Goal: Information Seeking & Learning: Find specific fact

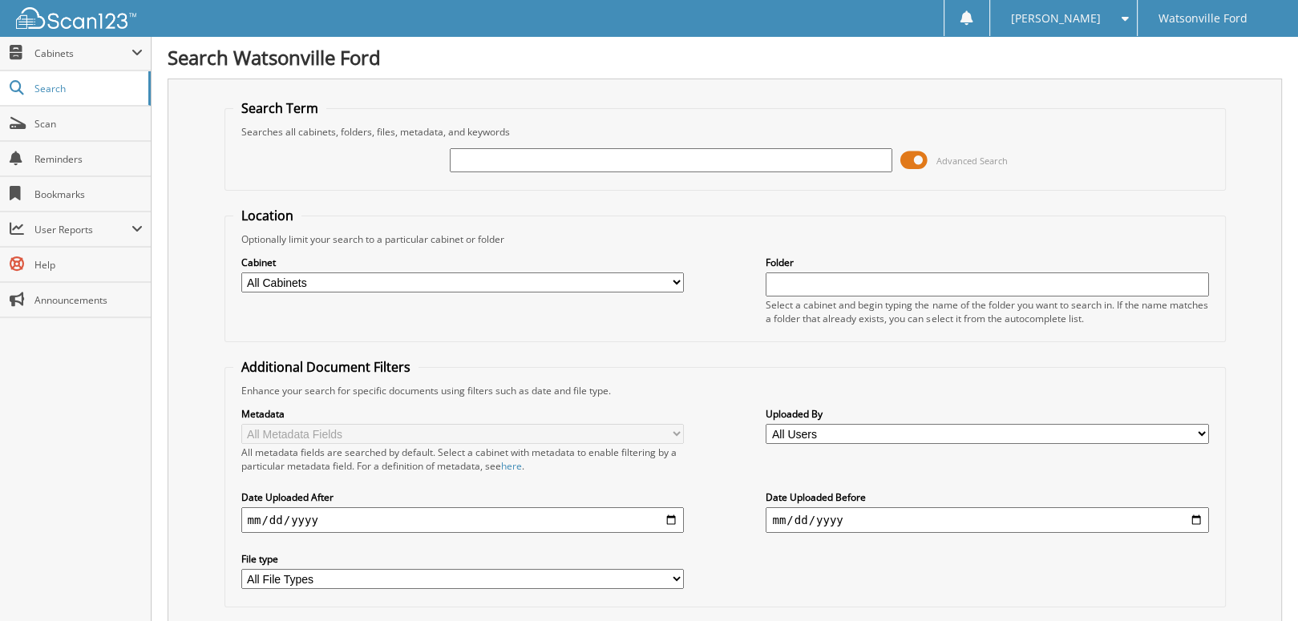
click at [483, 163] on input "text" at bounding box center [671, 160] width 443 height 24
type input "169424"
drag, startPoint x: 500, startPoint y: 161, endPoint x: 383, endPoint y: 154, distance: 117.3
click at [383, 154] on div "169424 Advanced Search" at bounding box center [725, 160] width 984 height 43
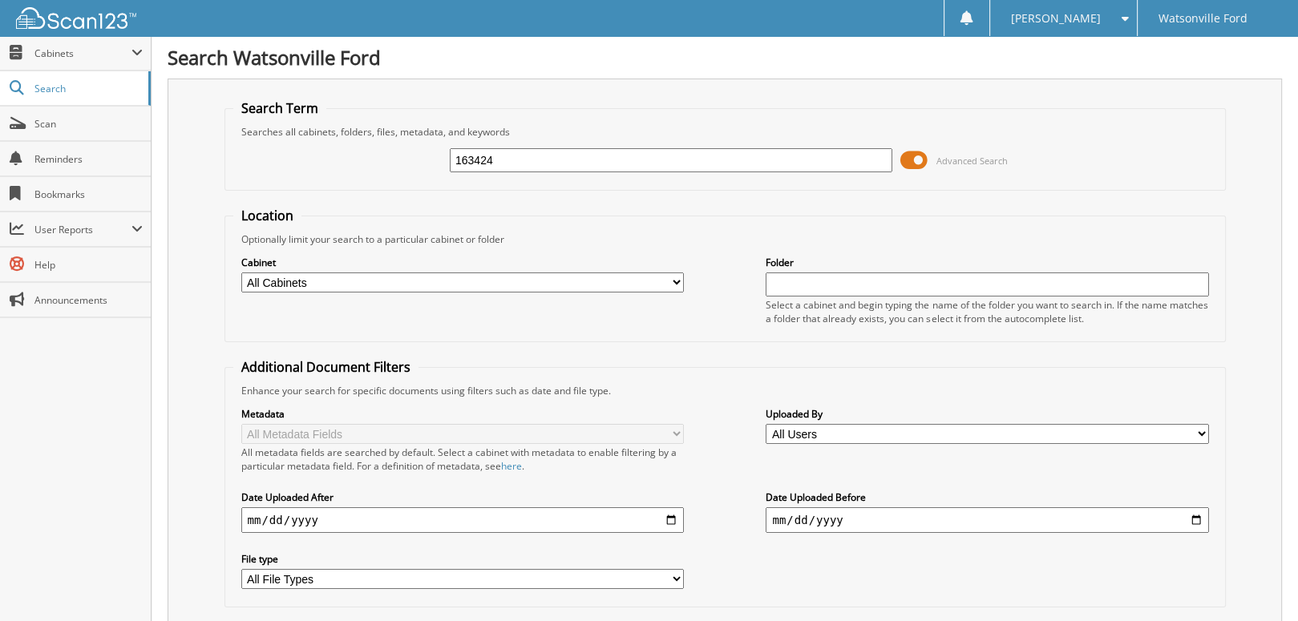
type input "163424"
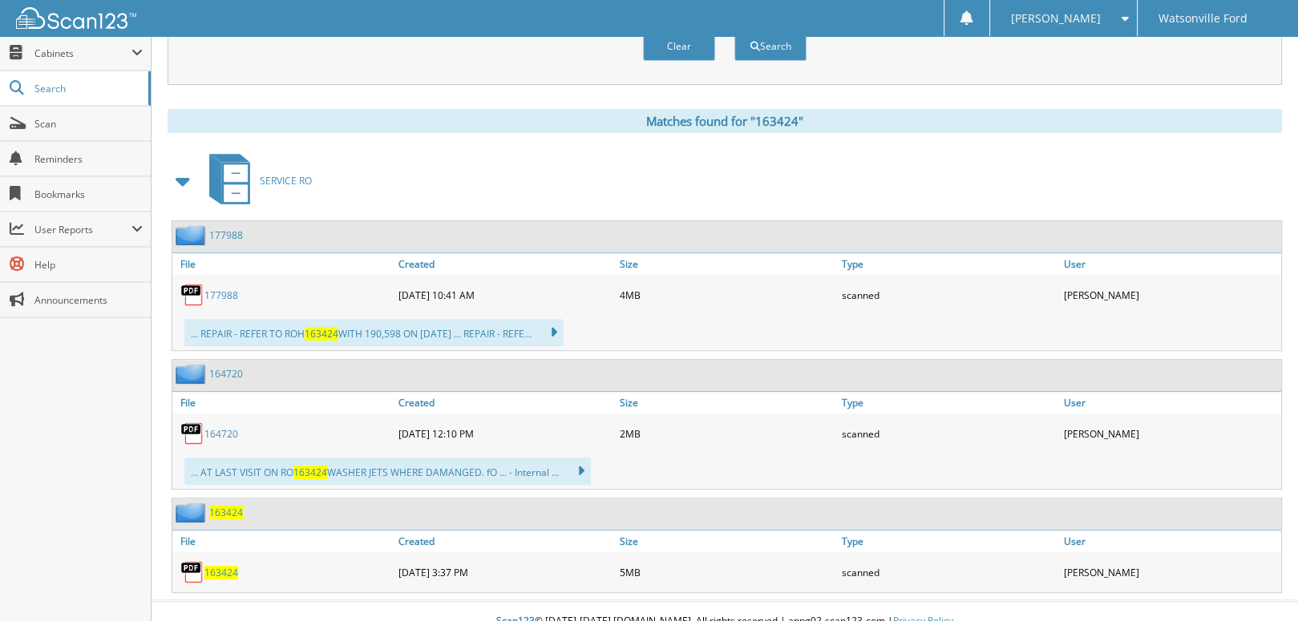
scroll to position [596, 0]
click at [209, 564] on span "163424" at bounding box center [221, 571] width 34 height 14
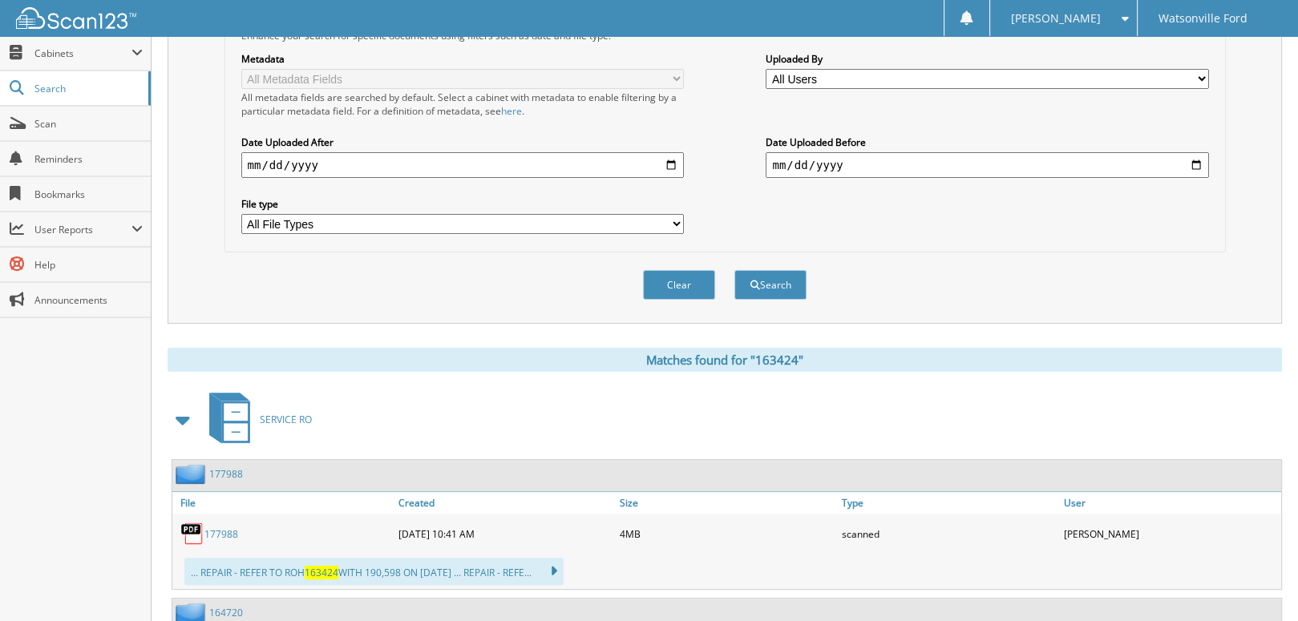
scroll to position [0, 0]
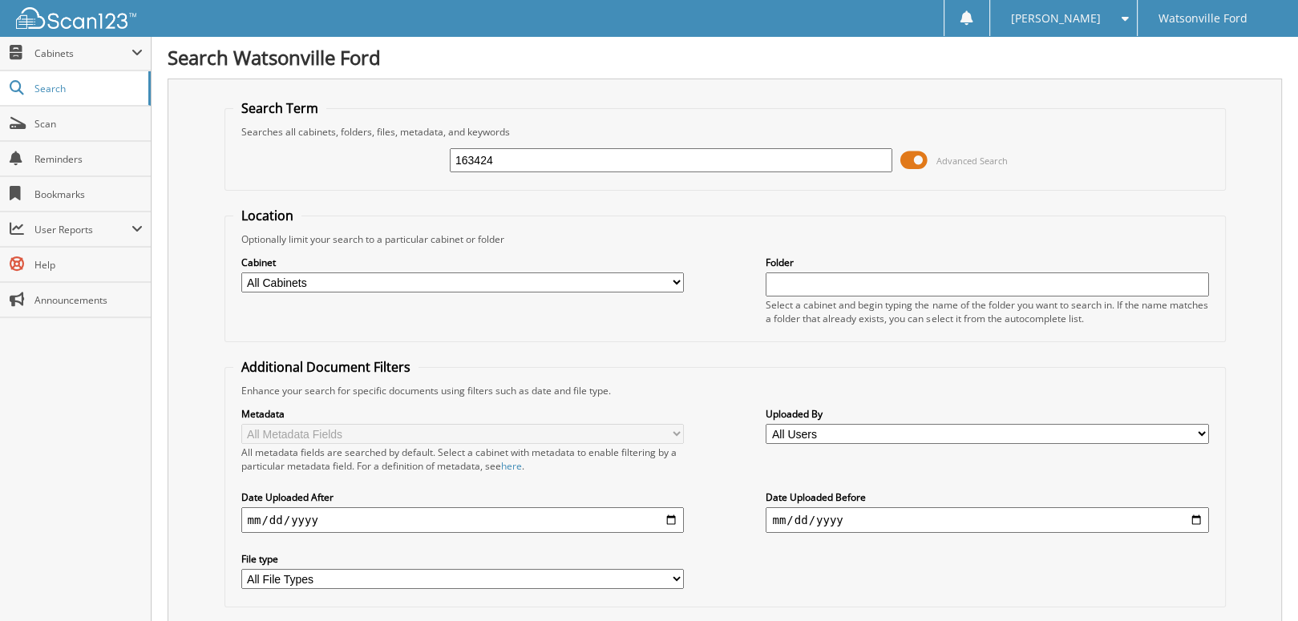
drag, startPoint x: 495, startPoint y: 161, endPoint x: 332, endPoint y: 122, distance: 168.2
click at [332, 122] on fieldset "Search Term Searches all cabinets, folders, files, metadata, and keywords 16342…" at bounding box center [724, 144] width 1001 height 91
type input "177959"
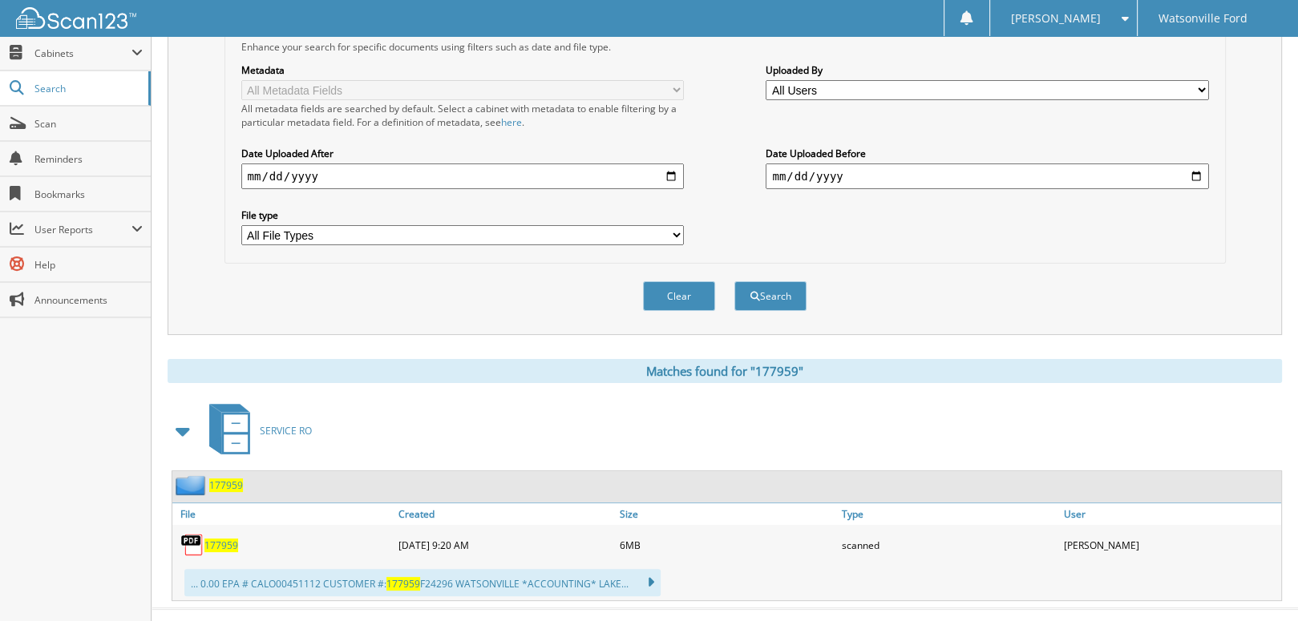
scroll to position [357, 0]
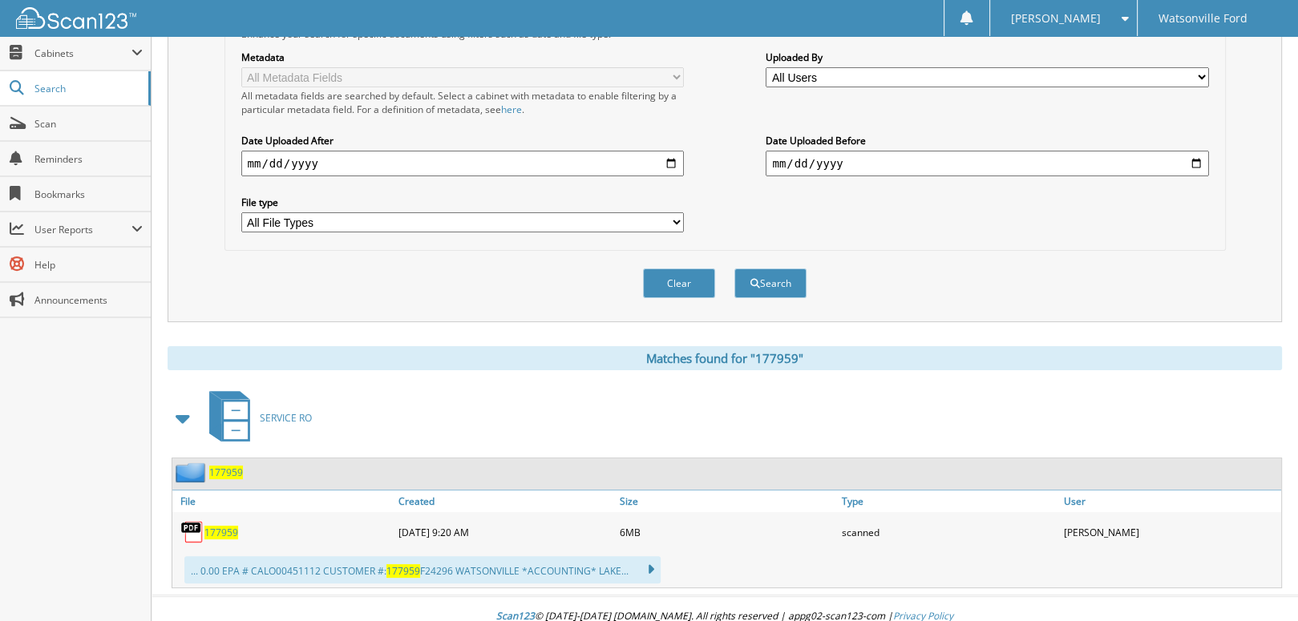
click at [231, 526] on span "177959" at bounding box center [221, 533] width 34 height 14
